Goal: Task Accomplishment & Management: Complete application form

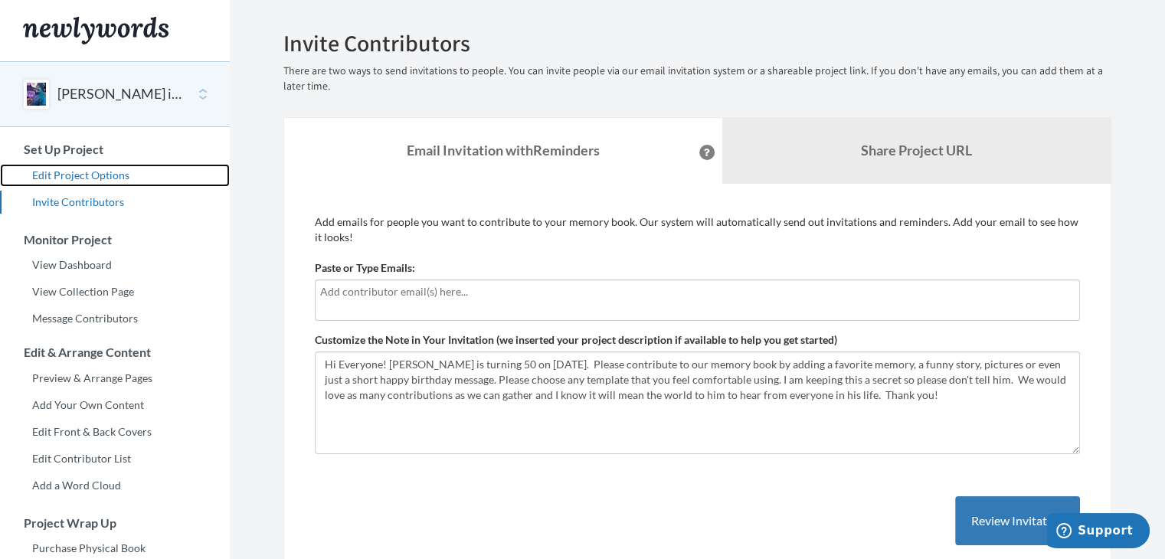
click at [113, 172] on link "Edit Project Options" at bounding box center [115, 175] width 230 height 23
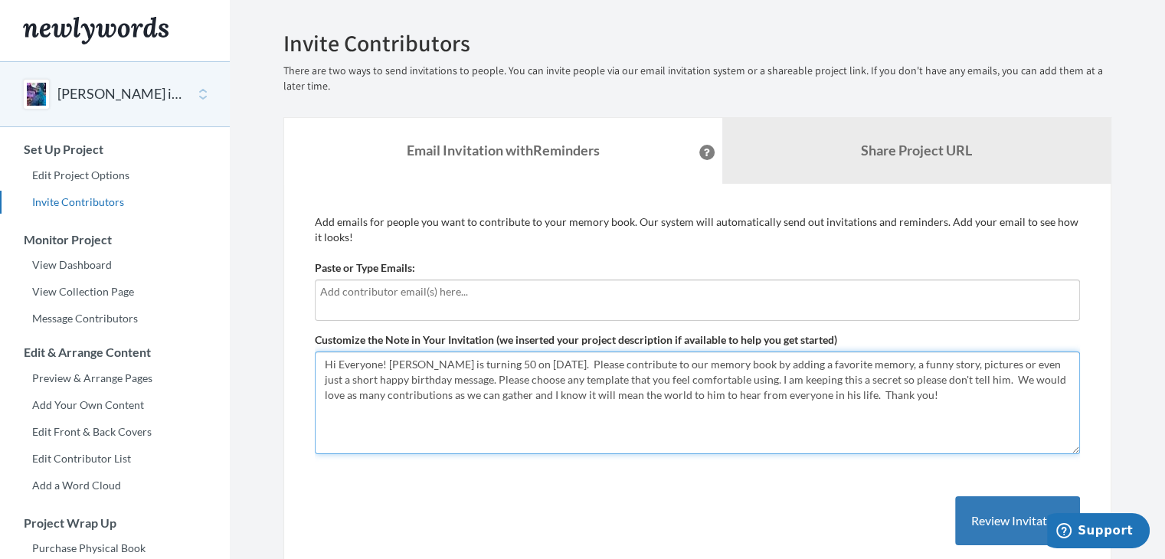
drag, startPoint x: 866, startPoint y: 394, endPoint x: 296, endPoint y: 352, distance: 572.1
click at [296, 352] on div "Add emails for people you want to contribute to your memory book. Our system wi…" at bounding box center [697, 447] width 828 height 526
paste textarea "ello! [PERSON_NAME] is turning 50 on [DATE], and we’re putting together somethi…"
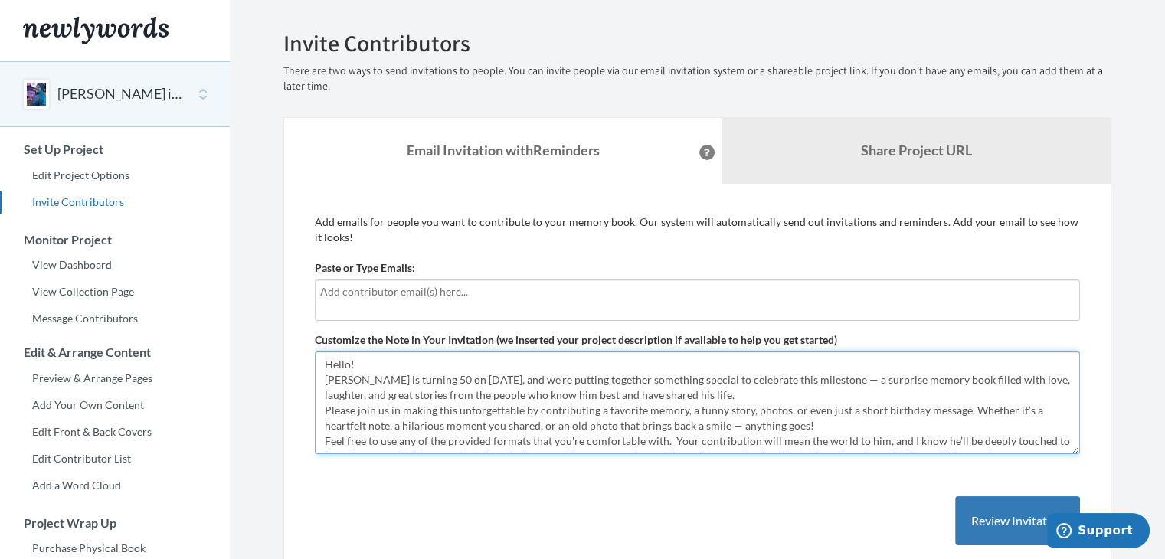
type textarea "Hello! [PERSON_NAME] is turning 50 on [DATE], and we’re putting together someth…"
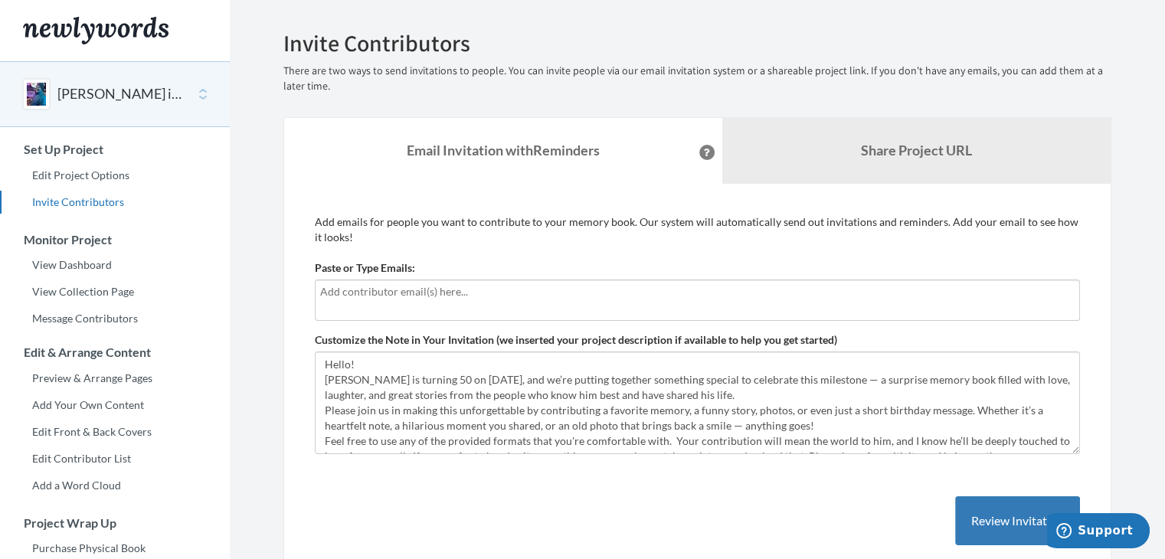
click at [420, 293] on input "text" at bounding box center [697, 291] width 754 height 17
type input "[EMAIL_ADDRESS][DOMAIN_NAME]"
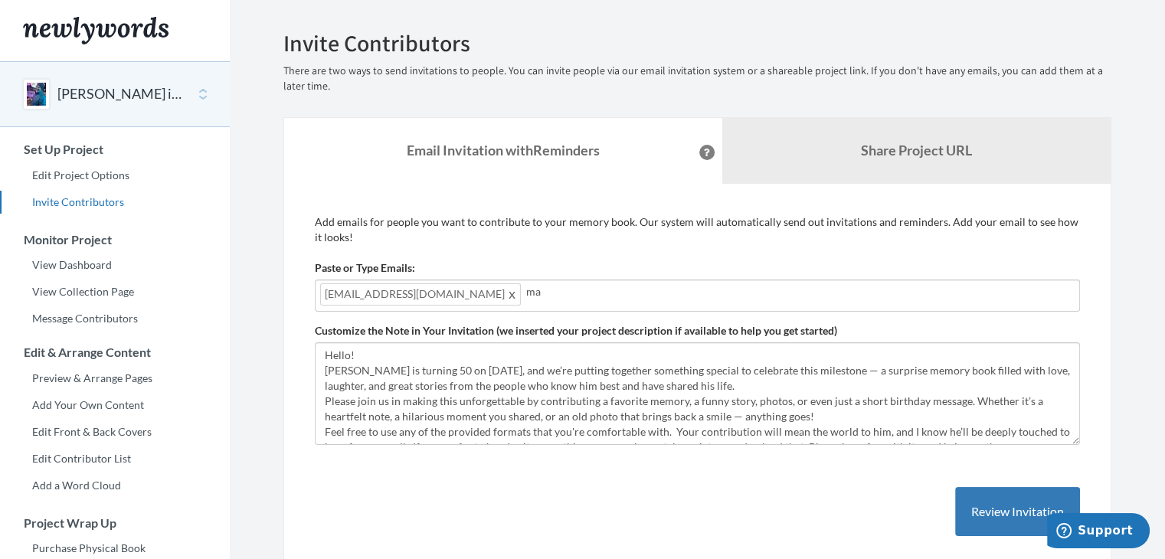
type input "m"
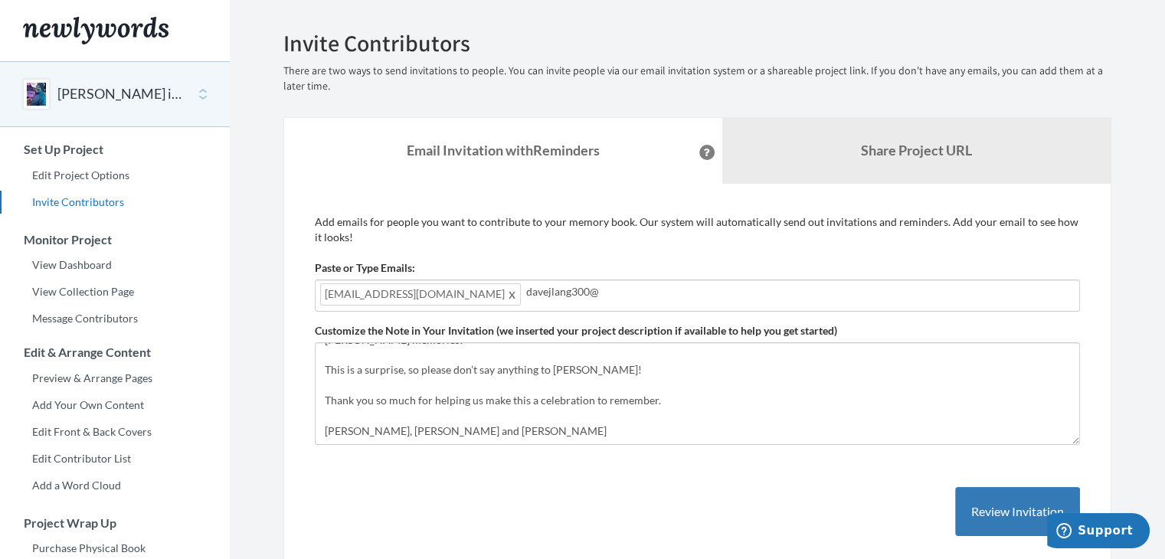
scroll to position [137, 0]
type input "davejlang300@"
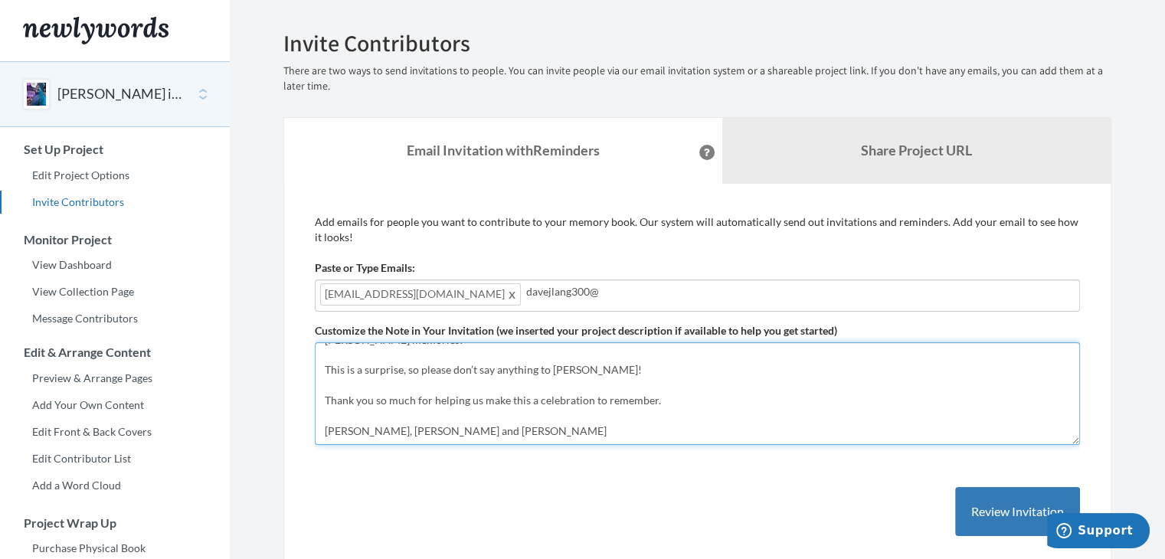
click at [688, 383] on textarea "Hi Everyone! [PERSON_NAME] is turning 50 on [DATE]. Please contribute to our me…" at bounding box center [697, 393] width 765 height 103
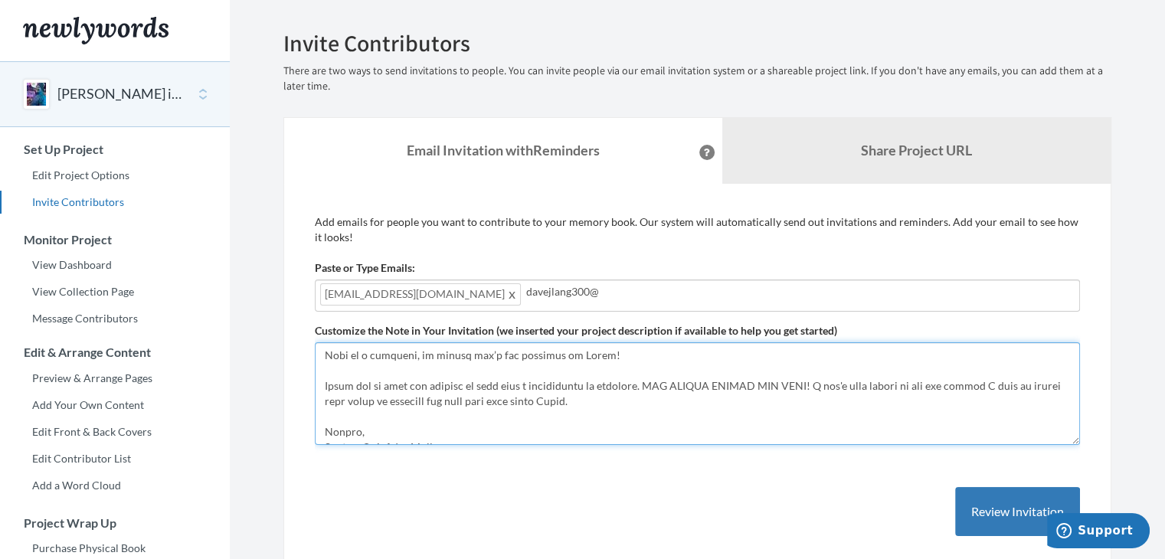
click at [407, 397] on textarea "Hi Everyone! [PERSON_NAME] is turning 50 on [DATE]. Please contribute to our me…" at bounding box center [697, 393] width 765 height 103
type textarea "Lorem! Ipsum do sitamet 86 co Adi 9, 8807, eli se’do eiusmod temporin utlaboree…"
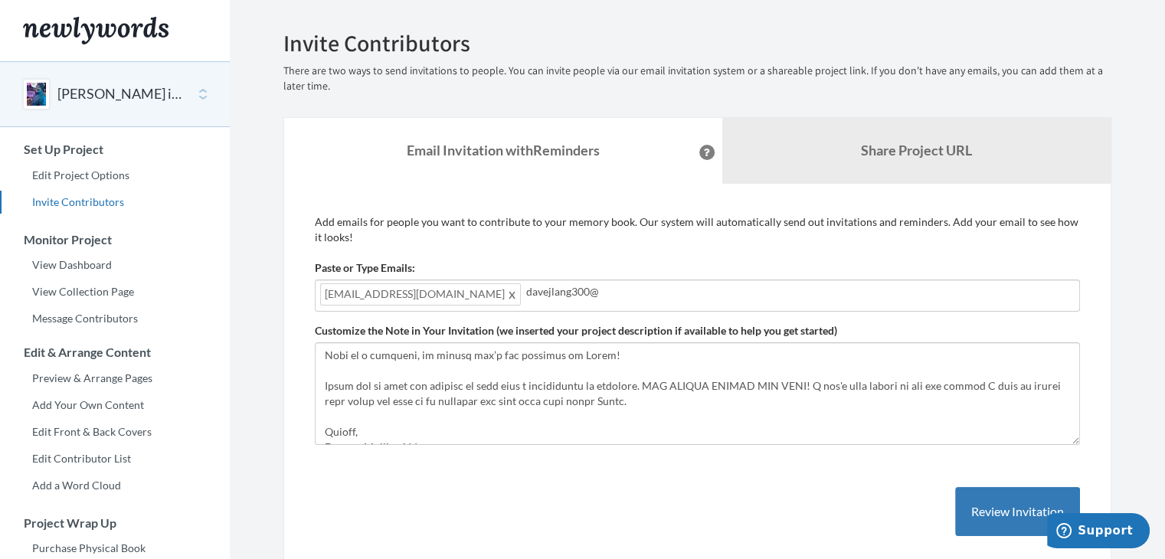
click at [533, 291] on input "davejlang300@" at bounding box center [800, 291] width 548 height 17
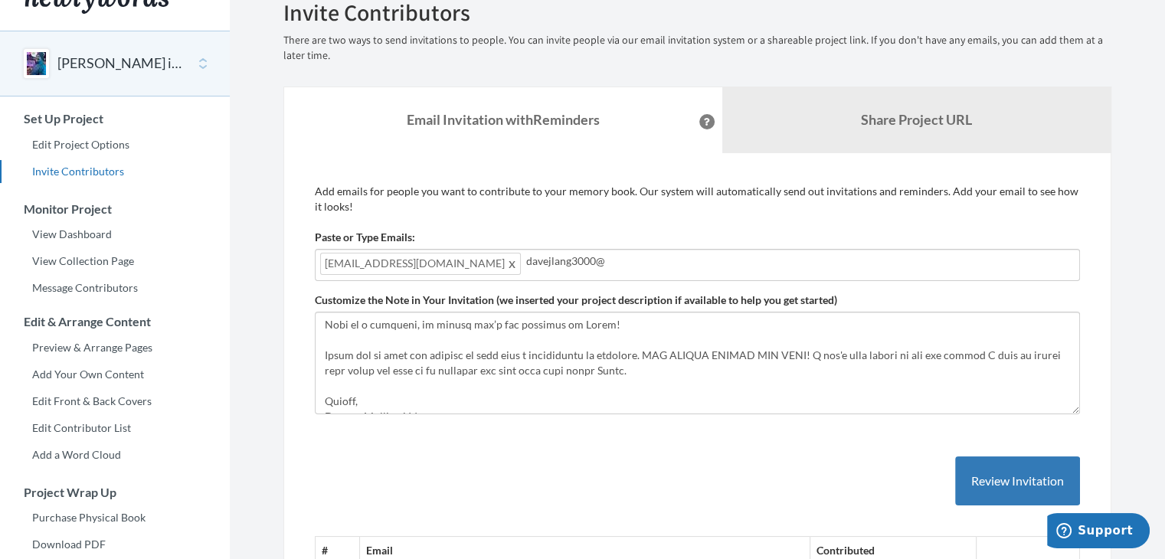
scroll to position [32, 0]
click at [574, 262] on input "davejlang3000@" at bounding box center [800, 259] width 548 height 17
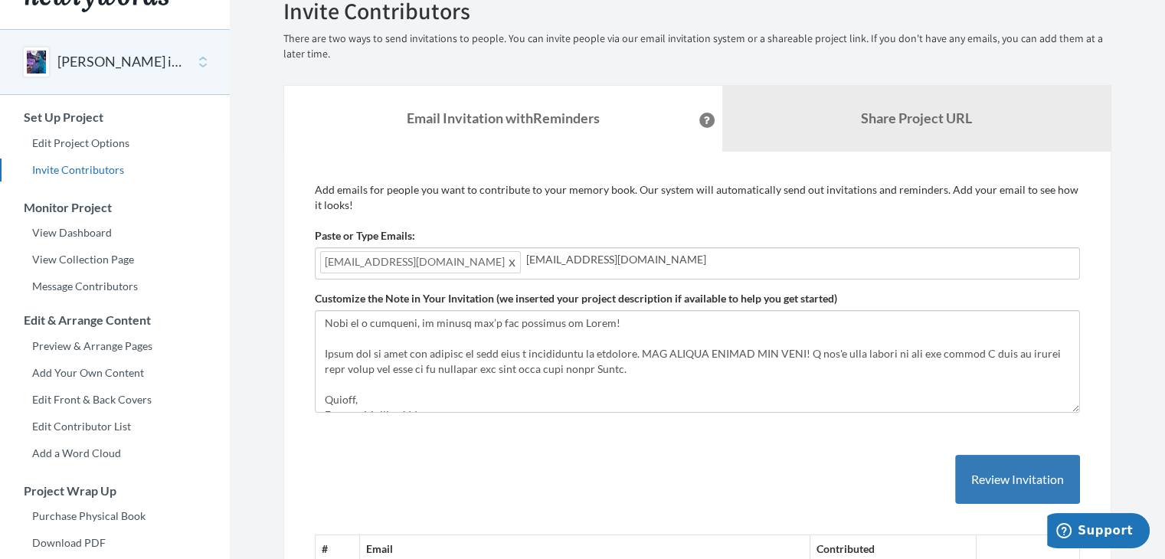
type input "[EMAIL_ADDRESS][DOMAIN_NAME]"
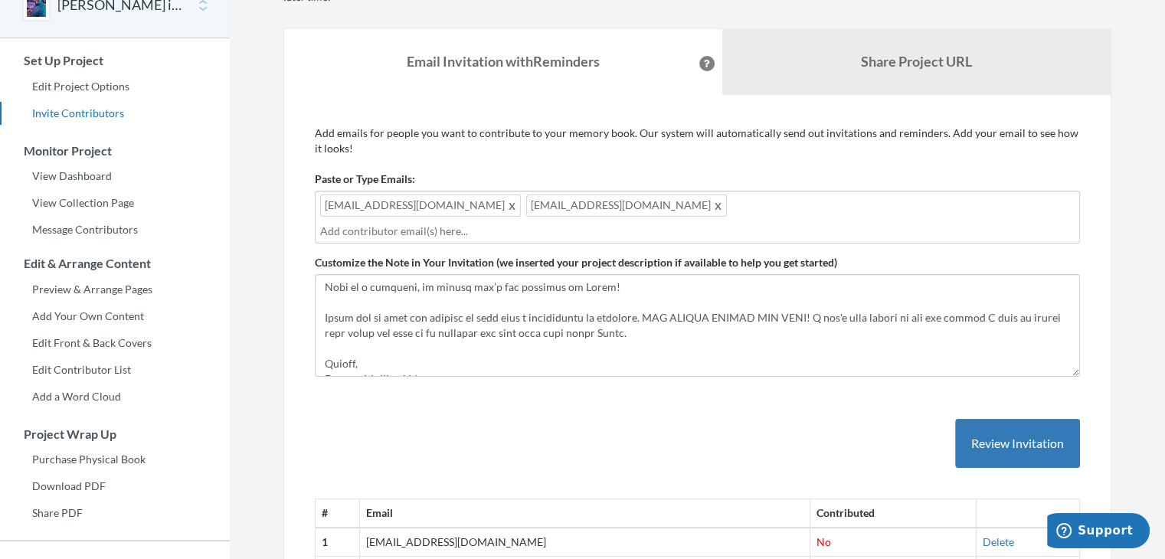
scroll to position [89, 0]
type input "[EMAIL_ADDRESS][DOMAIN_NAME]"
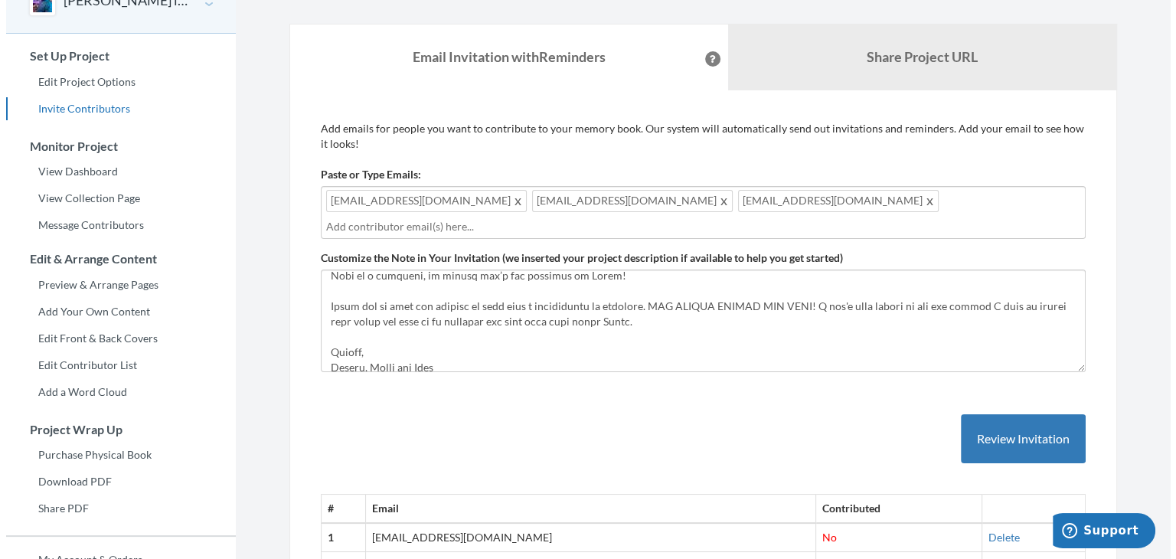
scroll to position [153, 0]
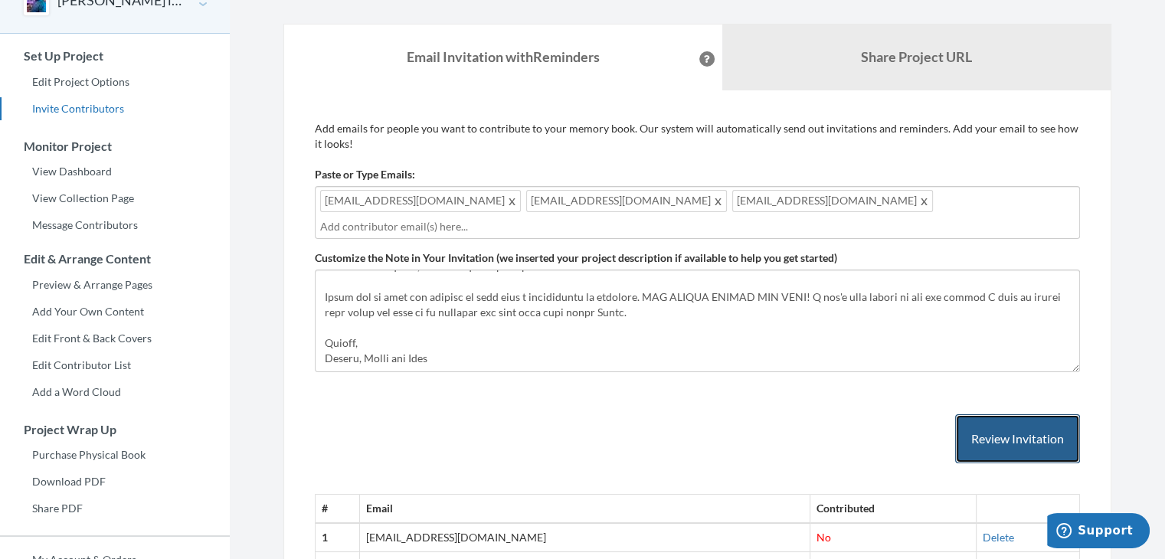
click at [1000, 437] on button "Review Invitation" at bounding box center [1017, 439] width 125 height 50
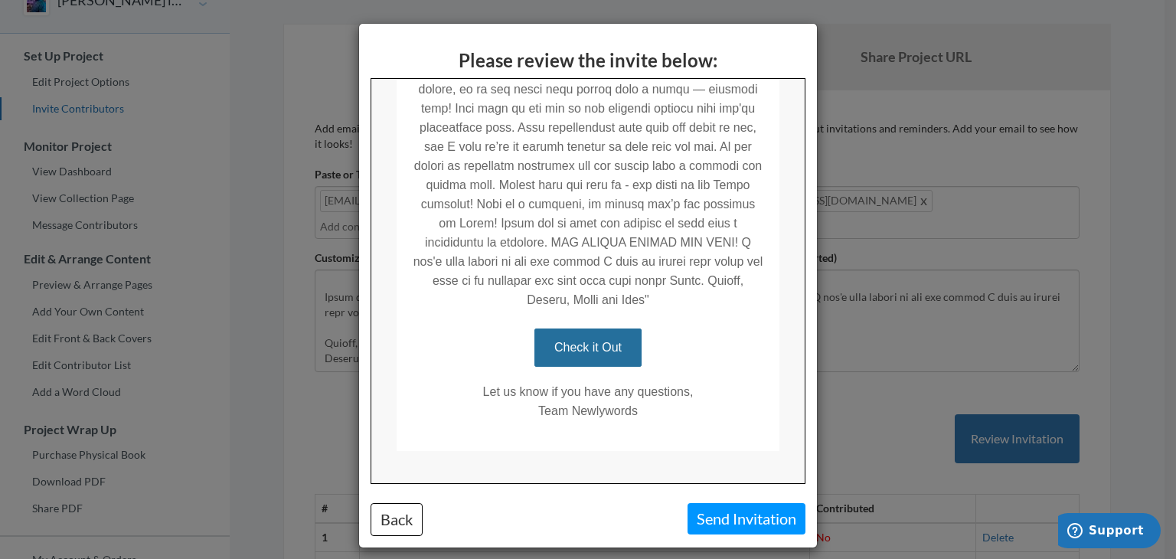
scroll to position [556, 0]
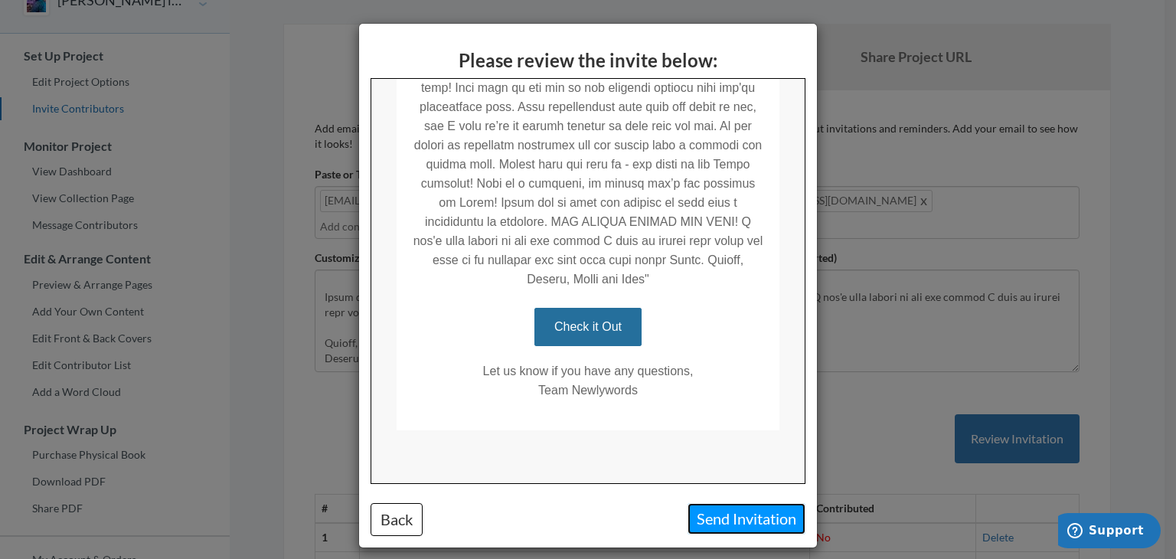
click at [717, 513] on button "Send Invitation" at bounding box center [747, 518] width 118 height 31
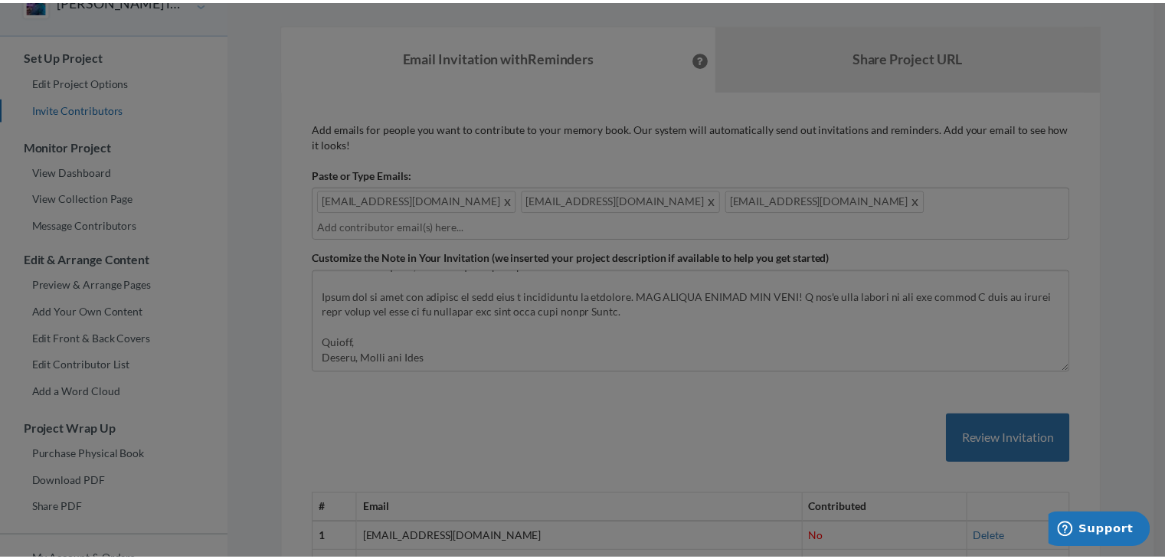
scroll to position [0, 0]
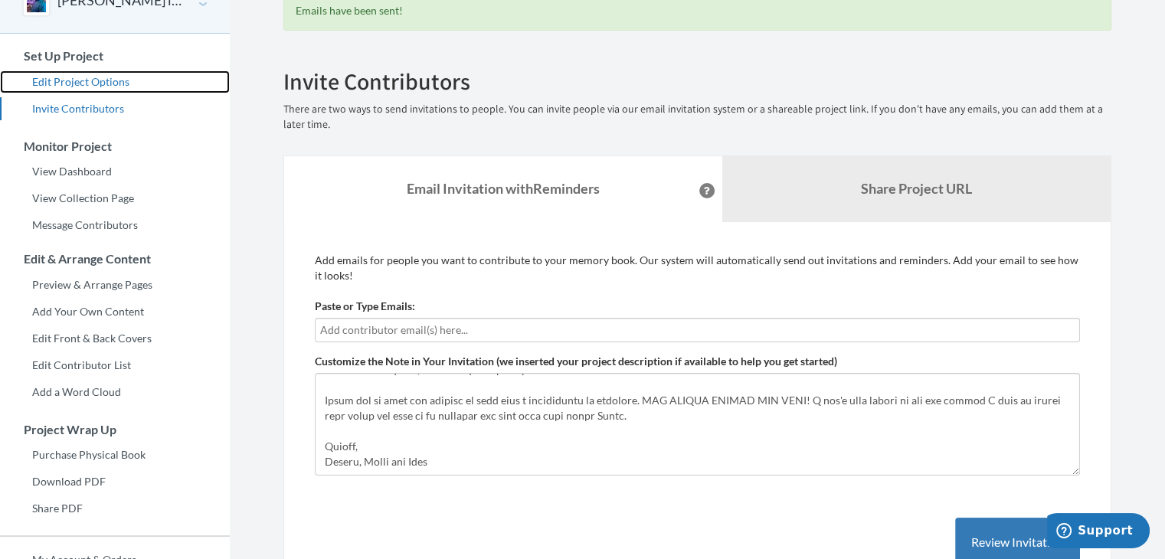
click at [112, 84] on link "Edit Project Options" at bounding box center [115, 81] width 230 height 23
